Goal: Task Accomplishment & Management: Use online tool/utility

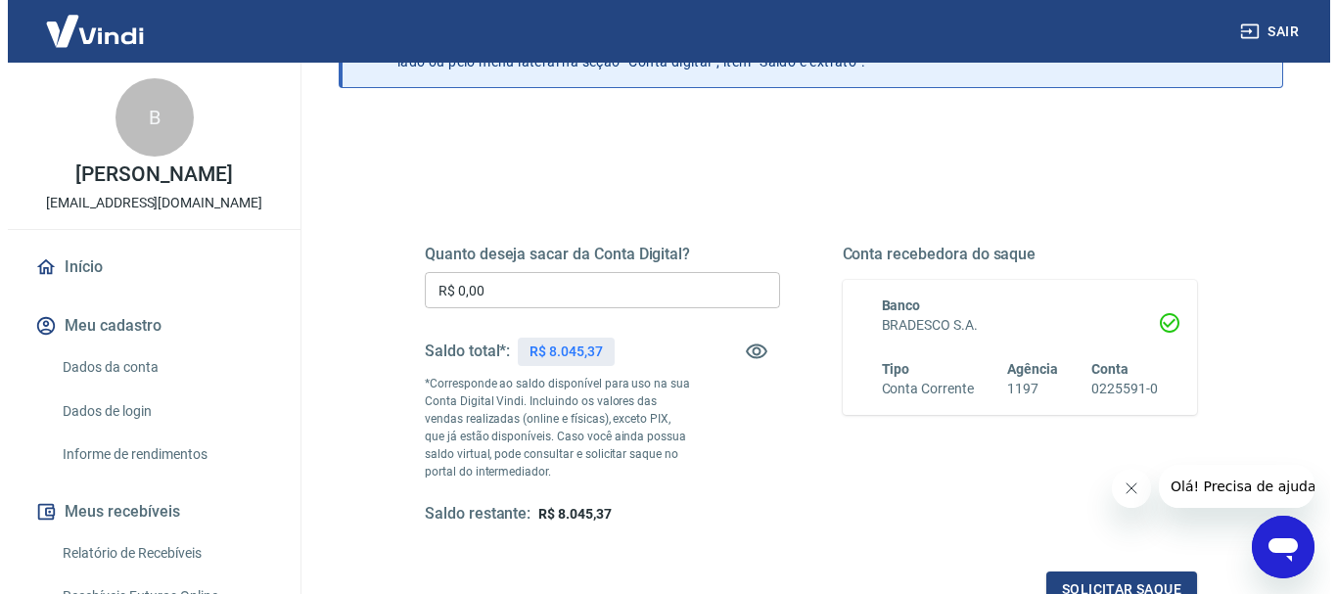
scroll to position [152, 0]
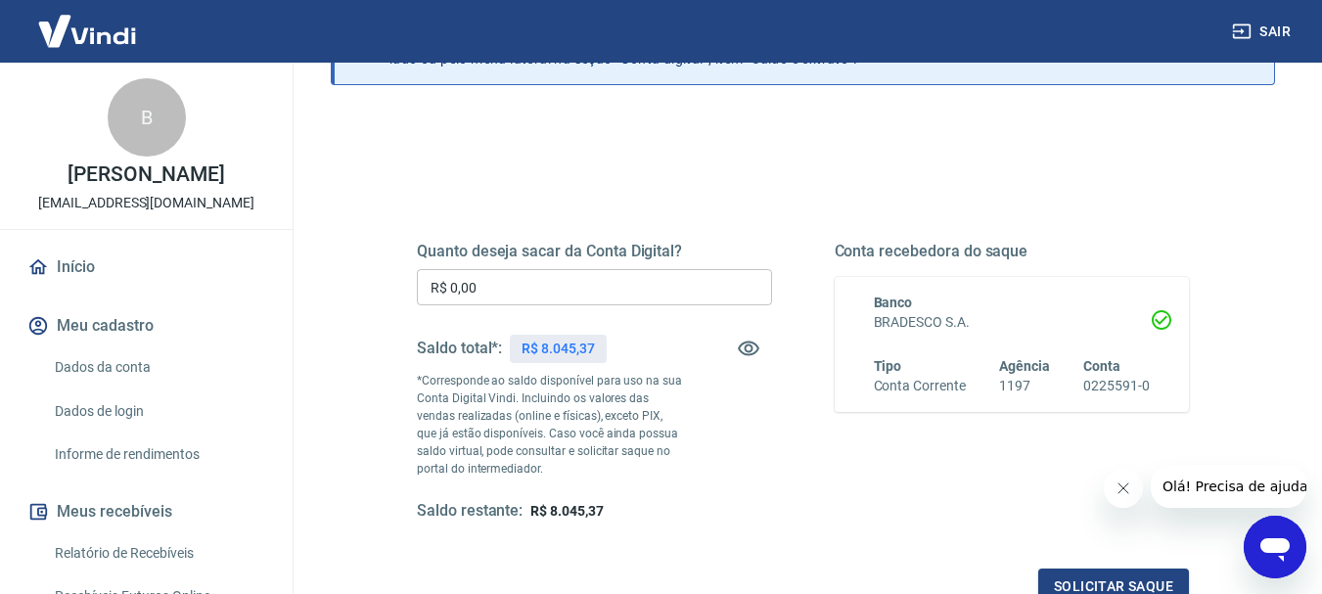
click at [627, 290] on input "R$ 0,00" at bounding box center [594, 287] width 355 height 36
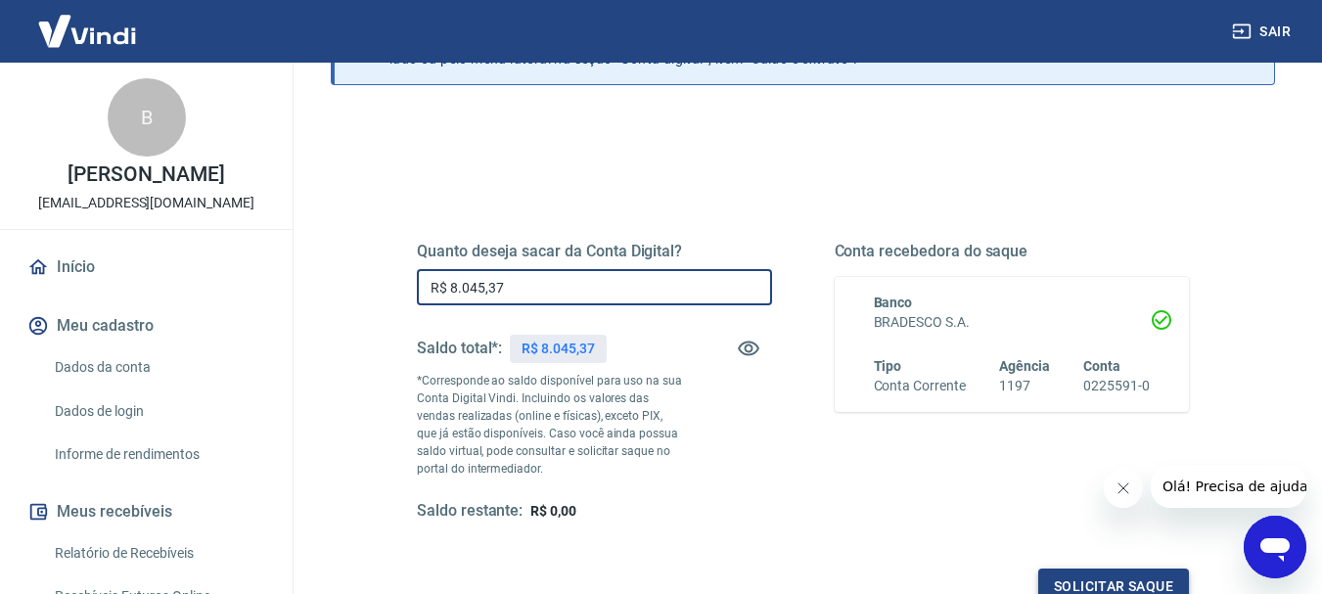
type input "R$ 8.045,37"
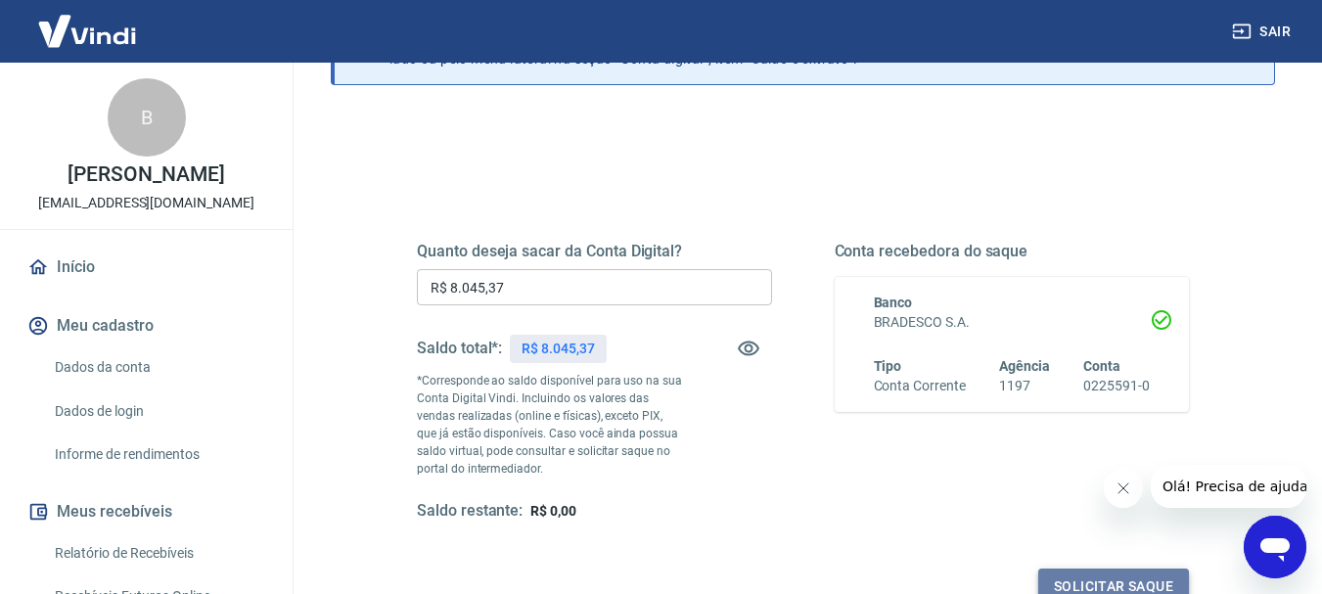
click at [1089, 576] on button "Solicitar saque" at bounding box center [1113, 587] width 151 height 36
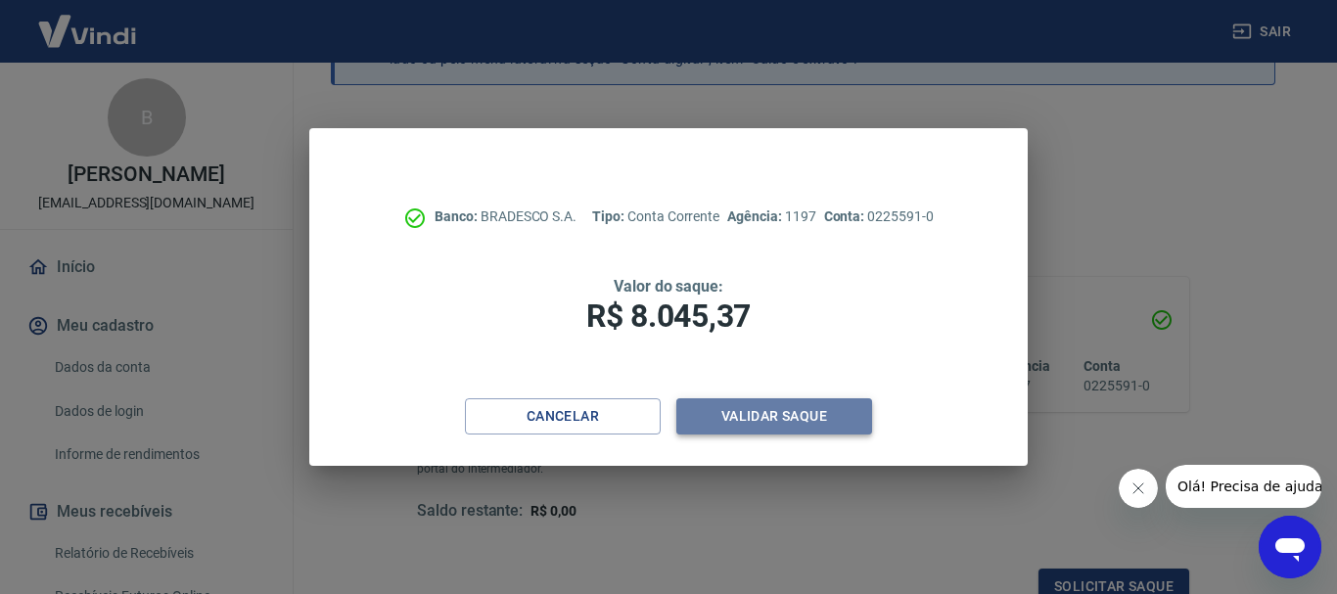
click at [758, 411] on button "Validar saque" at bounding box center [774, 416] width 196 height 36
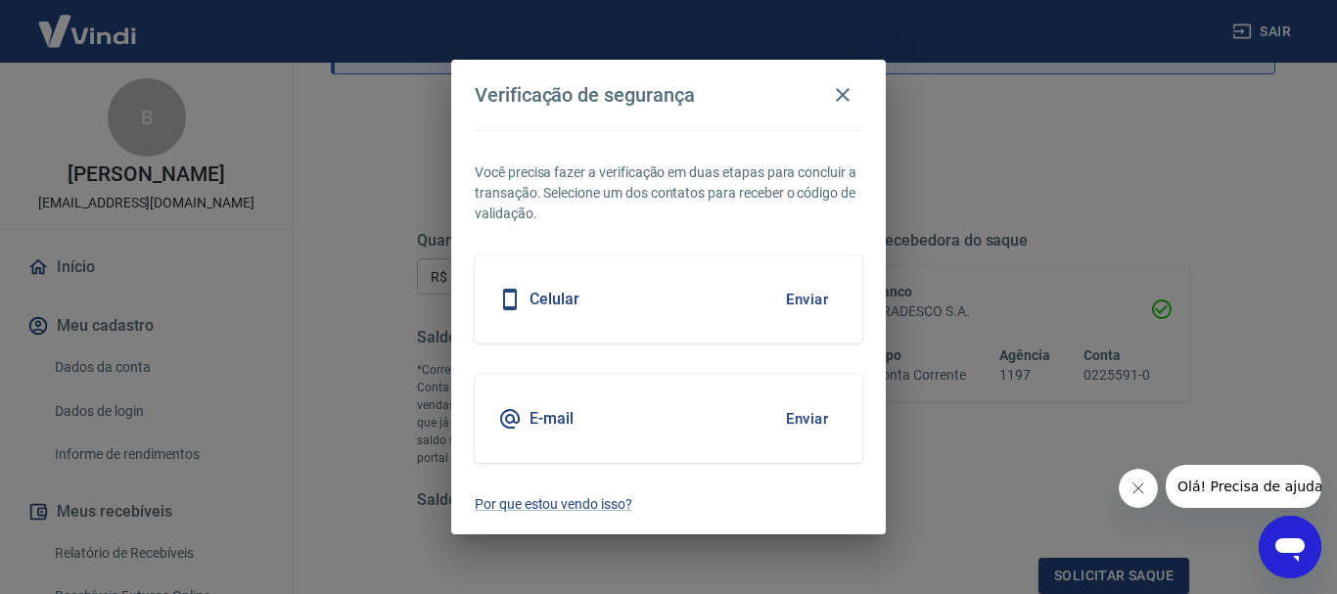
click at [807, 413] on button "Enviar" at bounding box center [807, 418] width 64 height 41
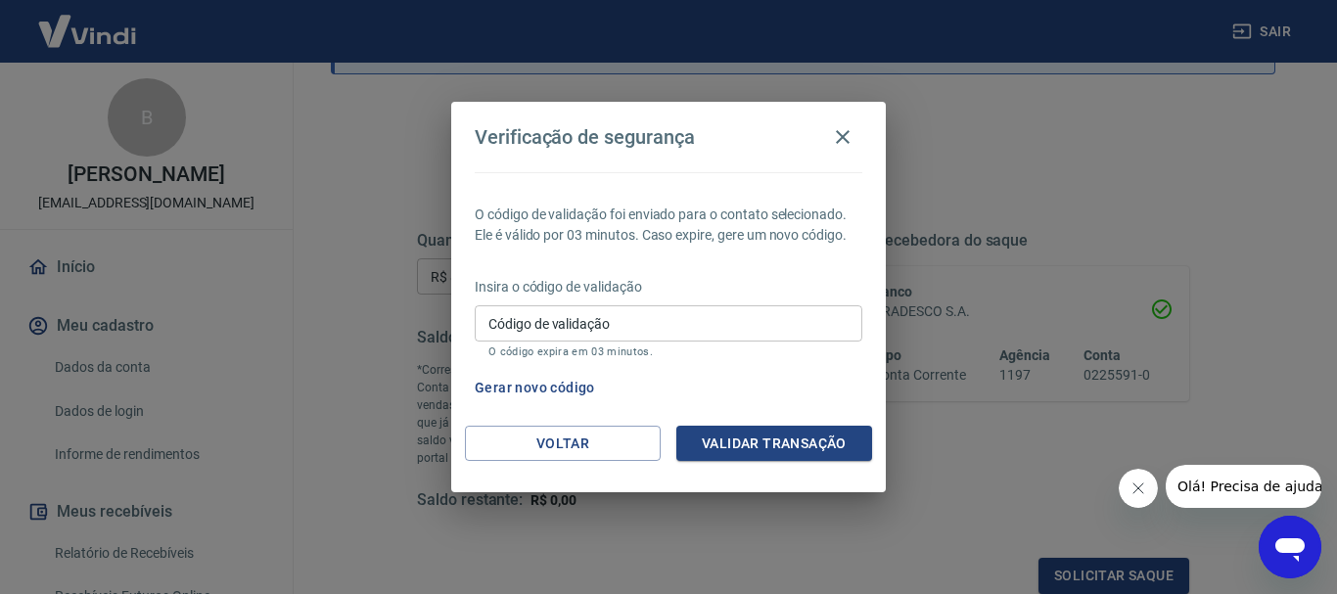
click at [655, 305] on input "Código de validação" at bounding box center [669, 323] width 388 height 36
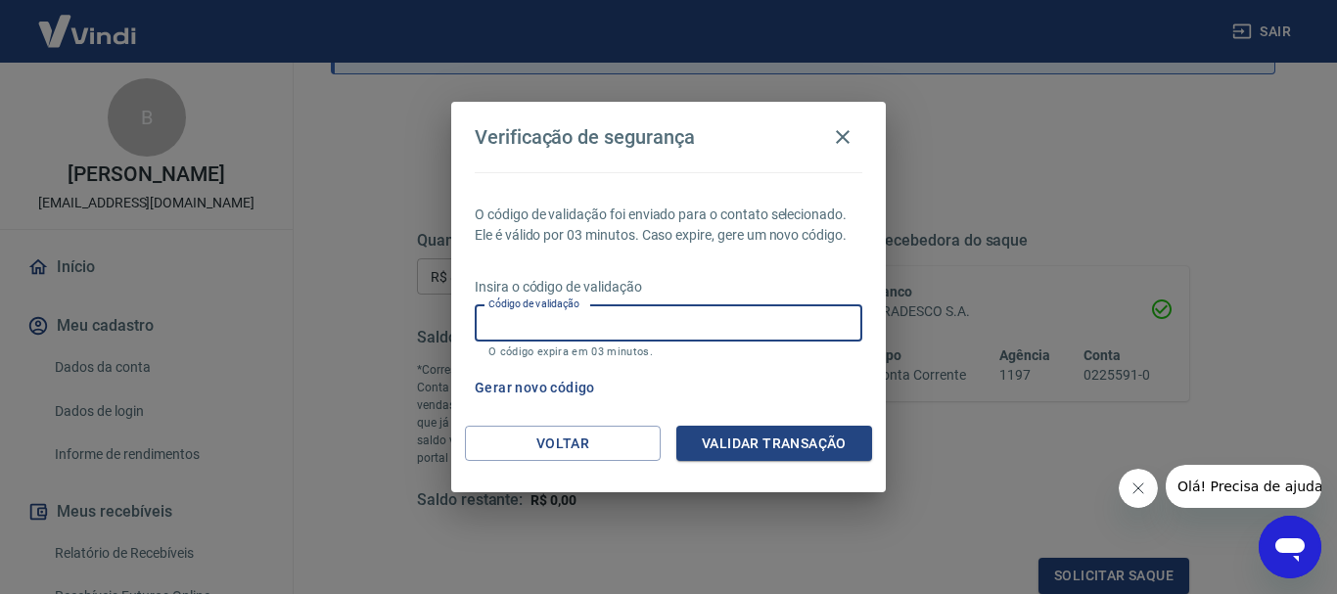
paste input "350225"
type input "350225"
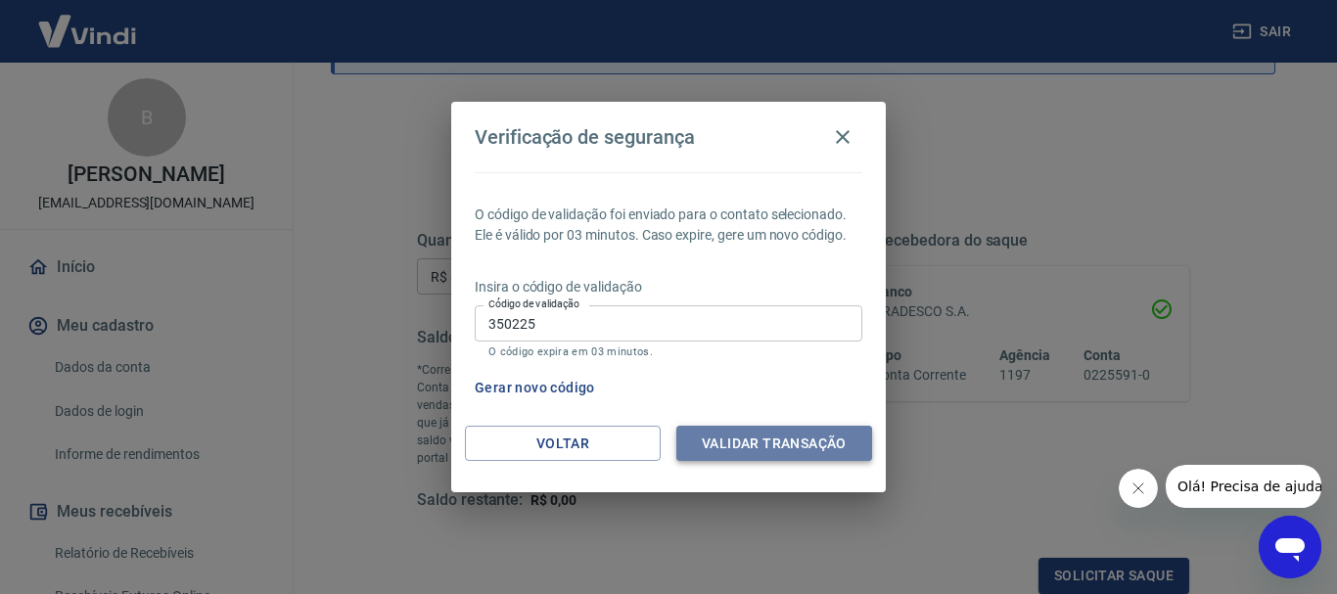
click at [766, 434] on button "Validar transação" at bounding box center [774, 444] width 196 height 36
